Goal: Navigation & Orientation: Find specific page/section

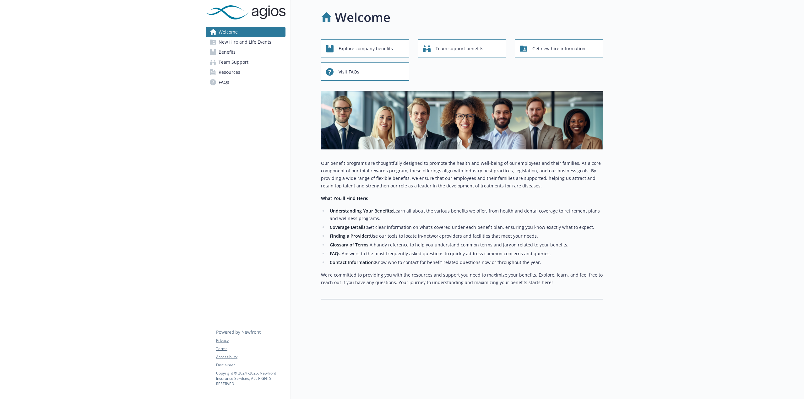
click at [260, 43] on span "New Hire and Life Events" at bounding box center [244, 42] width 53 height 10
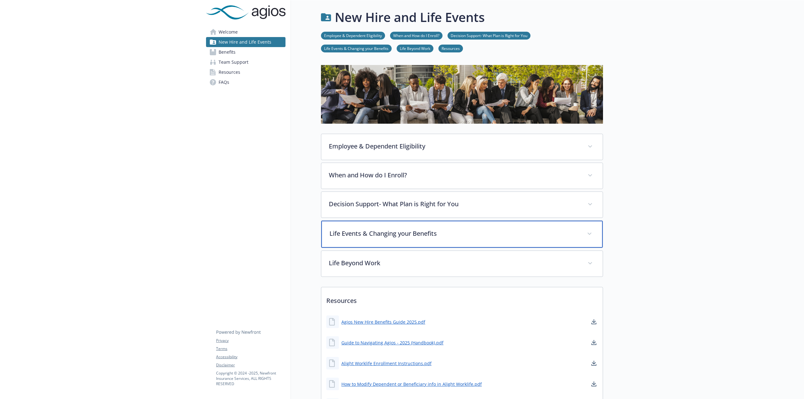
click at [468, 232] on p "Life Events & Changing your Benefits" at bounding box center [454, 233] width 250 height 9
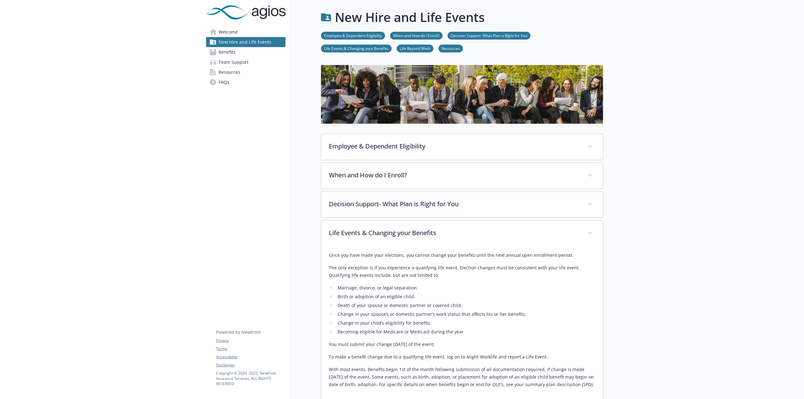
click at [226, 62] on span "Team Support" at bounding box center [233, 62] width 30 height 10
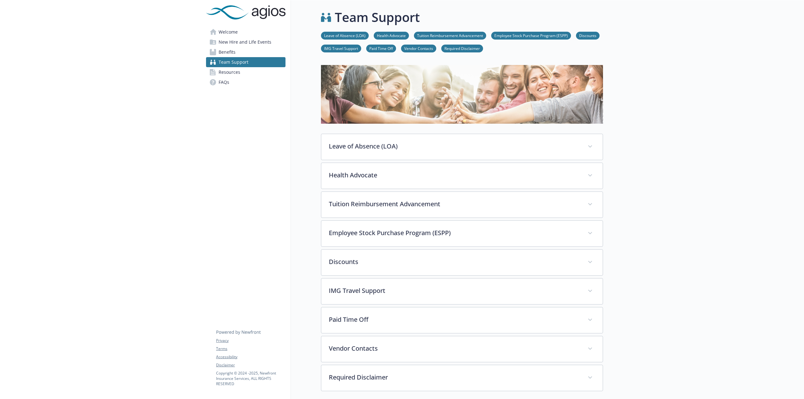
click at [223, 74] on span "Resources" at bounding box center [229, 72] width 22 height 10
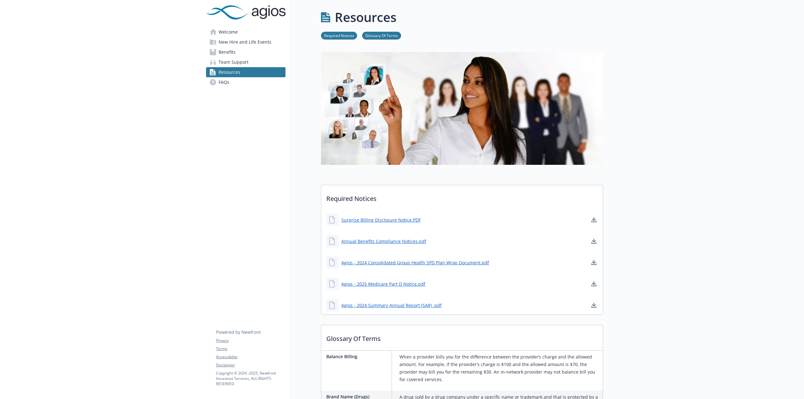
click at [233, 64] on span "Team Support" at bounding box center [233, 62] width 30 height 10
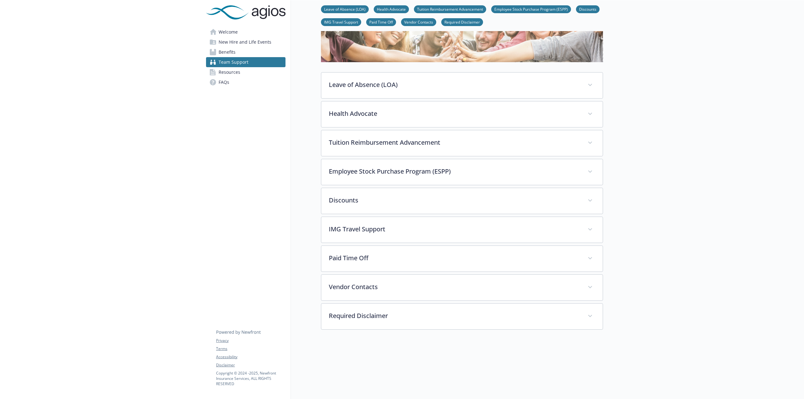
scroll to position [63, 0]
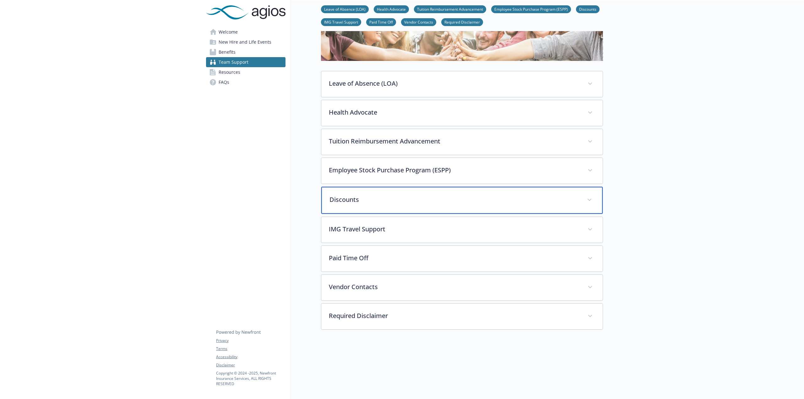
click at [386, 199] on p "Discounts" at bounding box center [454, 199] width 250 height 9
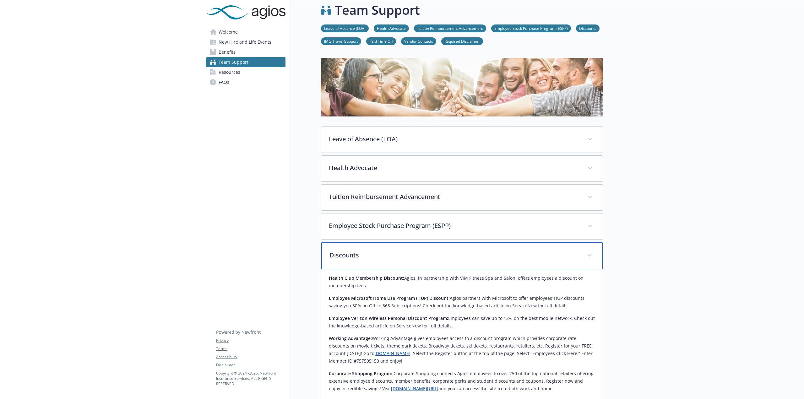
scroll to position [0, 0]
